Goal: Task Accomplishment & Management: Use online tool/utility

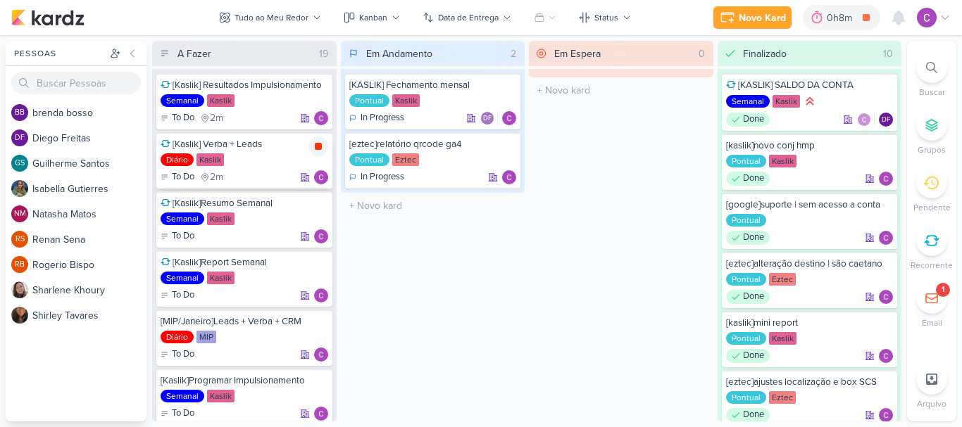
click at [320, 146] on icon at bounding box center [318, 146] width 7 height 7
click at [791, 15] on div "Novo Kard" at bounding box center [781, 18] width 47 height 15
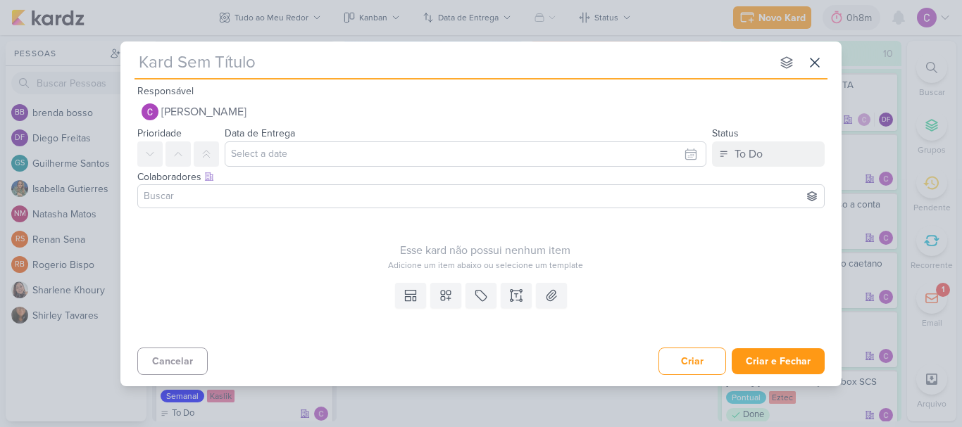
type input "["
type input "[ez"
type input "[ezt"
type input "[eztec]"
type input "[eztec]q"
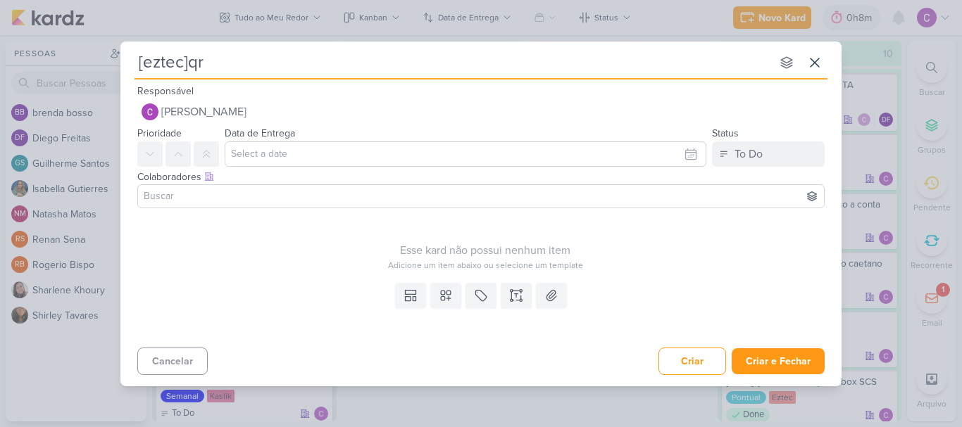
type input "[eztec]qrc"
type input "[eztec]qrcode"
type input "[eztec]qrcode S"
type input "[eztec]qrcode SCS"
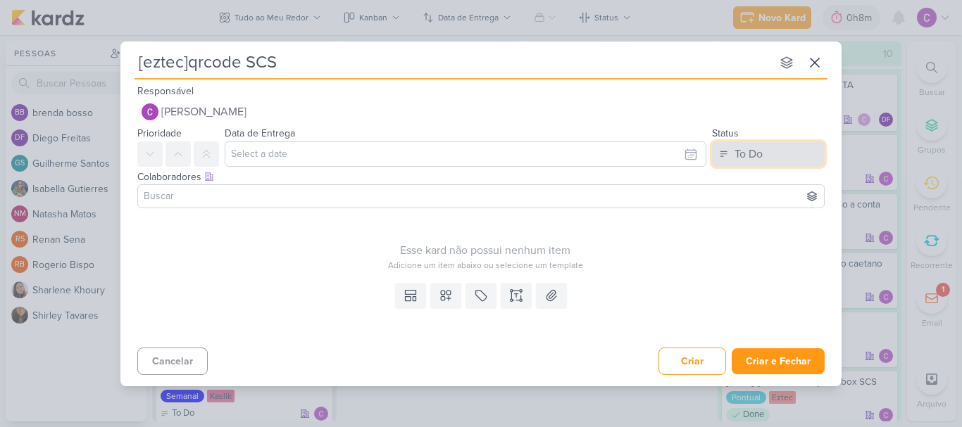
click at [753, 154] on div "To Do" at bounding box center [748, 154] width 28 height 17
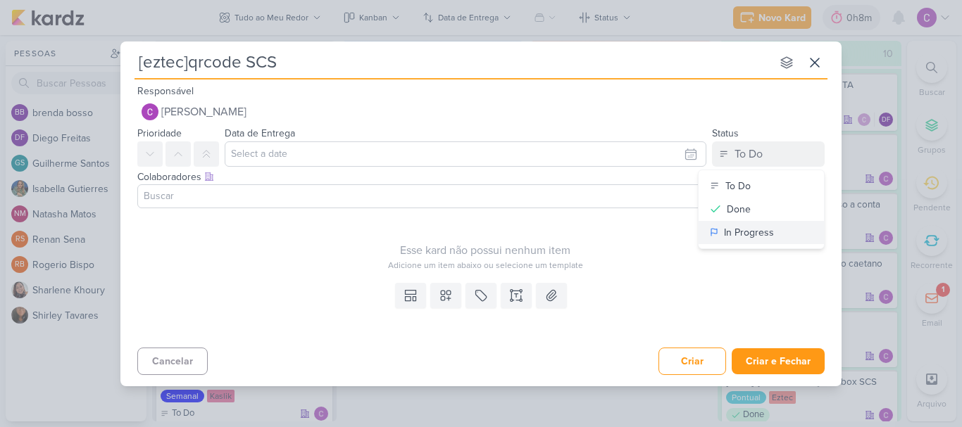
drag, startPoint x: 738, startPoint y: 234, endPoint x: 665, endPoint y: 263, distance: 78.7
click at [736, 235] on div "In Progress" at bounding box center [749, 232] width 50 height 15
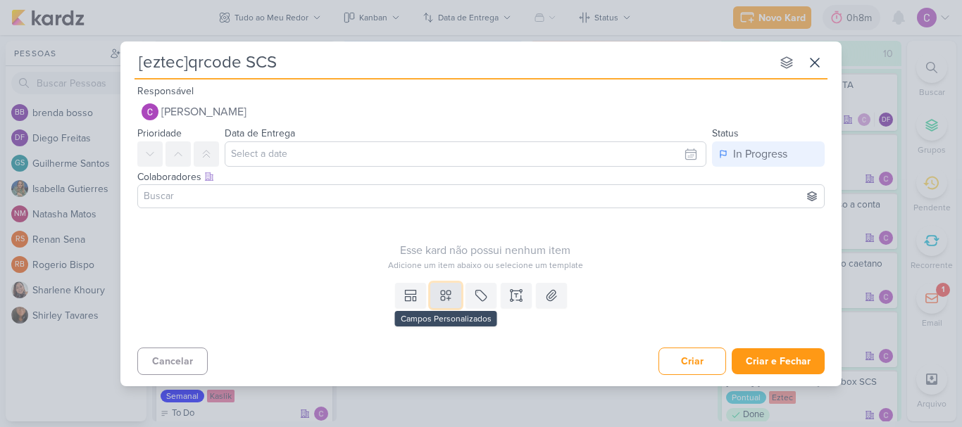
click at [446, 295] on icon at bounding box center [446, 296] width 14 height 14
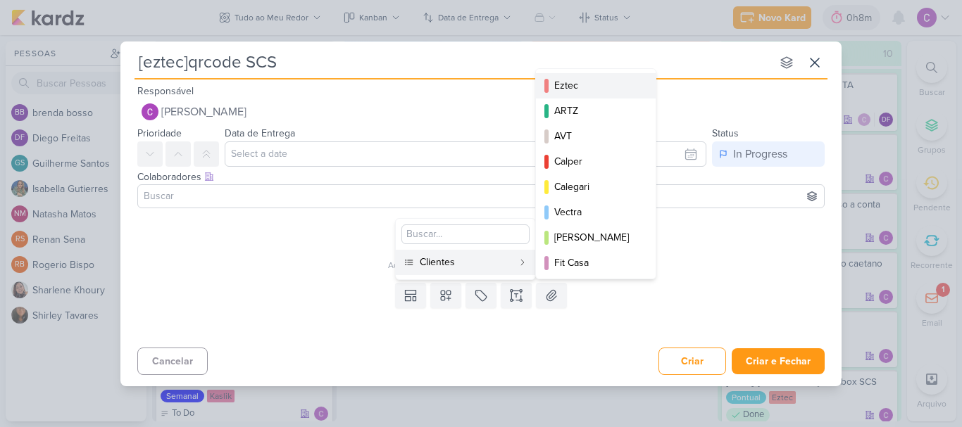
drag, startPoint x: 599, startPoint y: 78, endPoint x: 574, endPoint y: 148, distance: 73.9
click at [598, 81] on div "Eztec" at bounding box center [596, 85] width 84 height 15
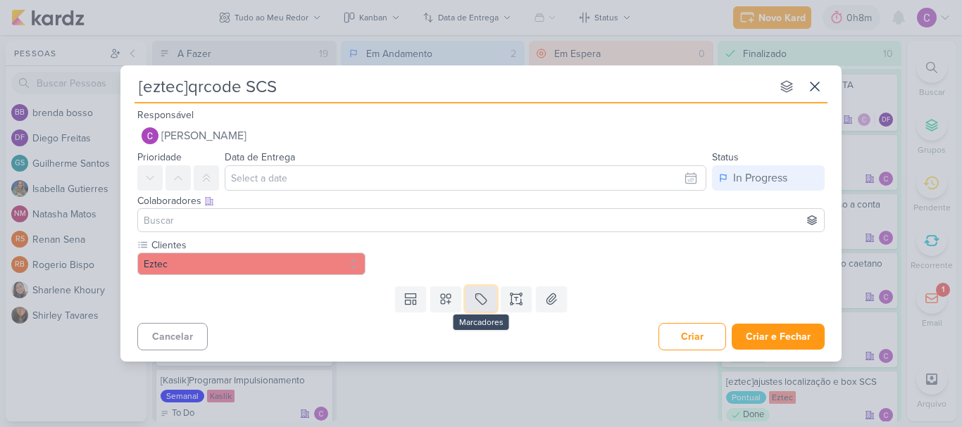
click at [478, 307] on button at bounding box center [480, 299] width 31 height 25
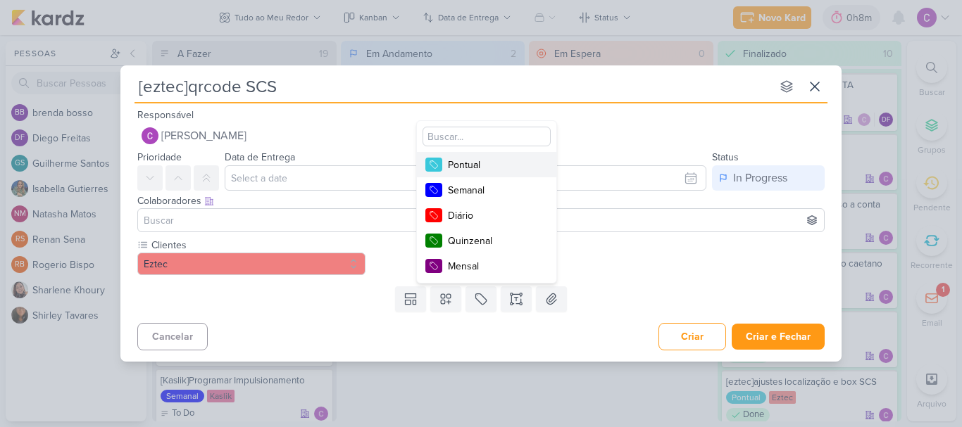
click at [493, 154] on button "Pontual" at bounding box center [486, 164] width 139 height 25
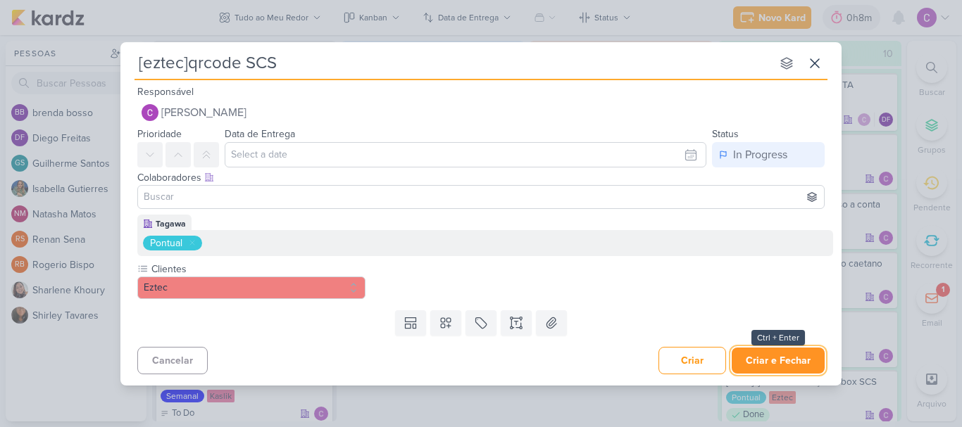
click at [783, 358] on button "Criar e Fechar" at bounding box center [777, 361] width 93 height 26
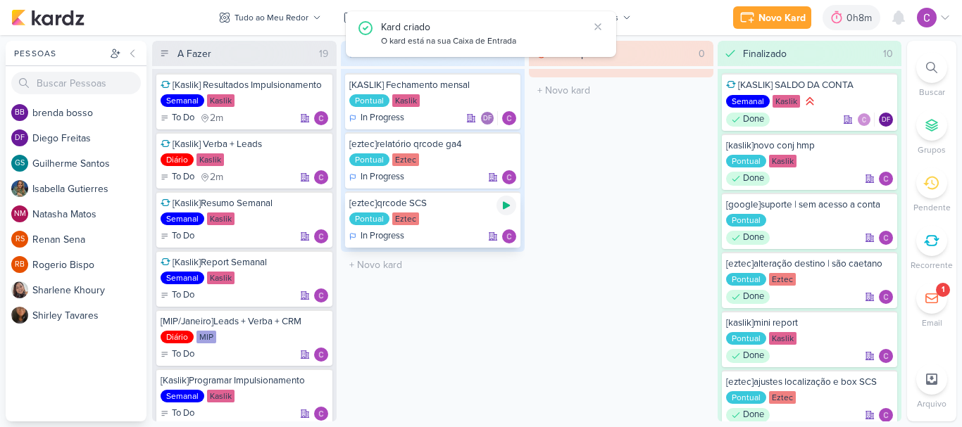
click at [505, 206] on icon at bounding box center [506, 206] width 7 height 8
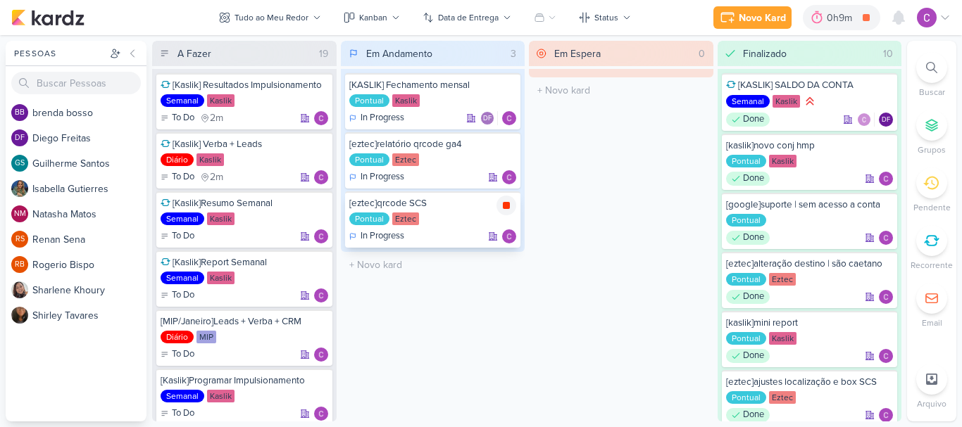
click at [505, 206] on icon at bounding box center [506, 205] width 7 height 7
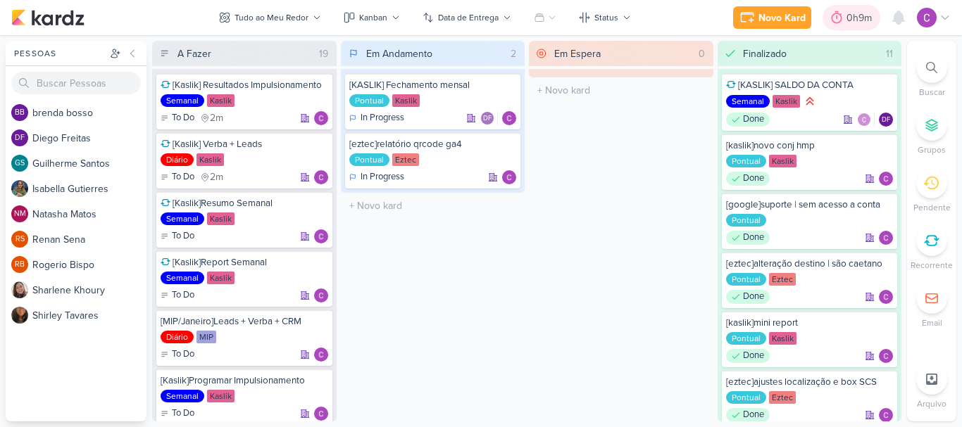
click at [849, 13] on div "0h9m" at bounding box center [861, 18] width 30 height 15
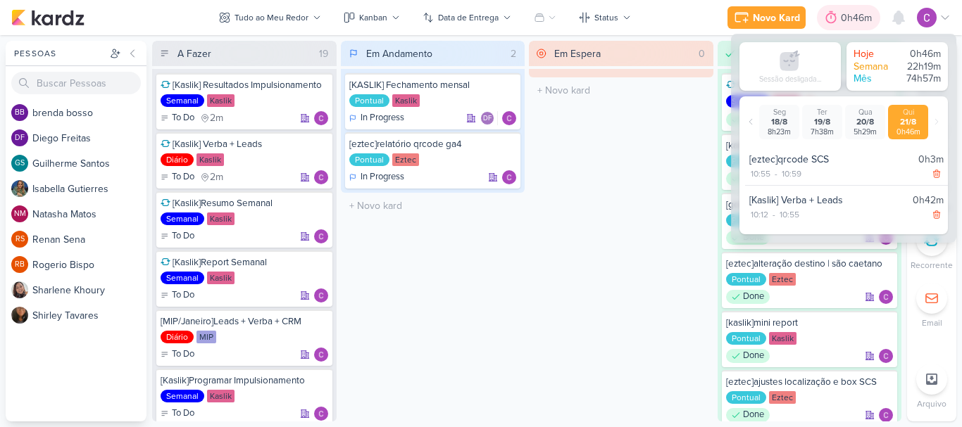
click at [862, 17] on div "0h46m" at bounding box center [858, 18] width 35 height 15
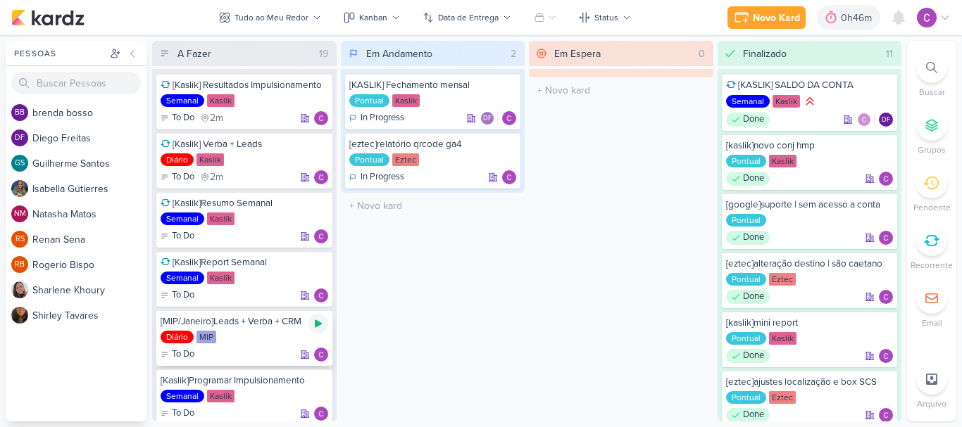
click at [317, 328] on icon at bounding box center [318, 323] width 11 height 11
click at [427, 262] on div "Em Andamento 2 [KASLIK] Fechamento mensal Pontual Kaslik In Progress DF" at bounding box center [433, 231] width 184 height 381
